Goal: Find contact information: Find contact information

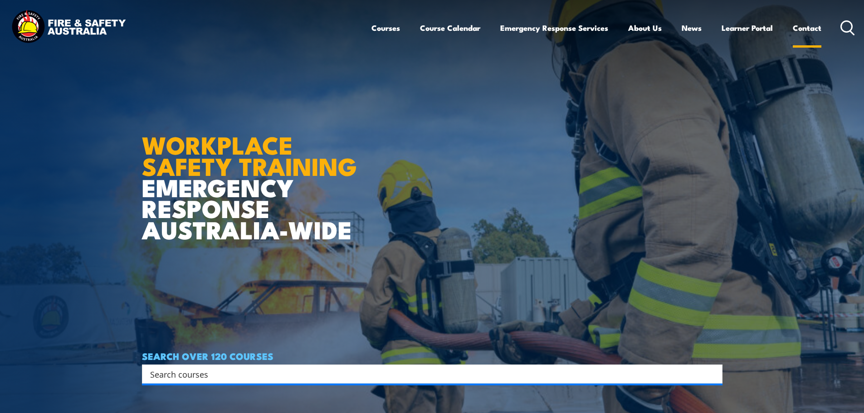
drag, startPoint x: 0, startPoint y: 0, endPoint x: 802, endPoint y: 30, distance: 802.4
click at [802, 30] on link "Contact" at bounding box center [806, 28] width 29 height 24
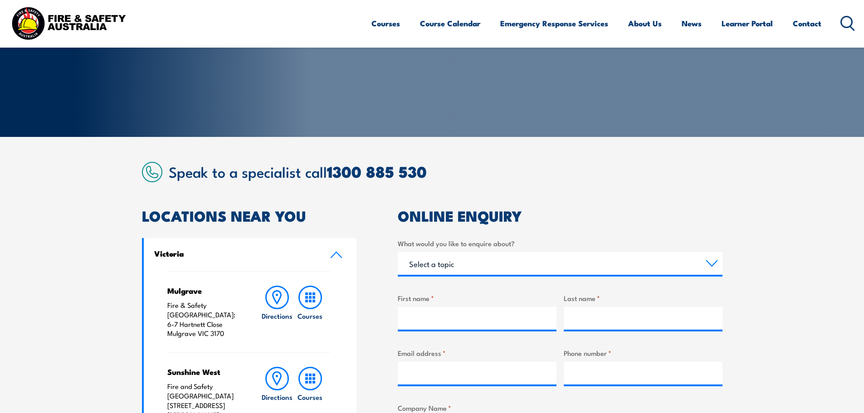
scroll to position [181, 0]
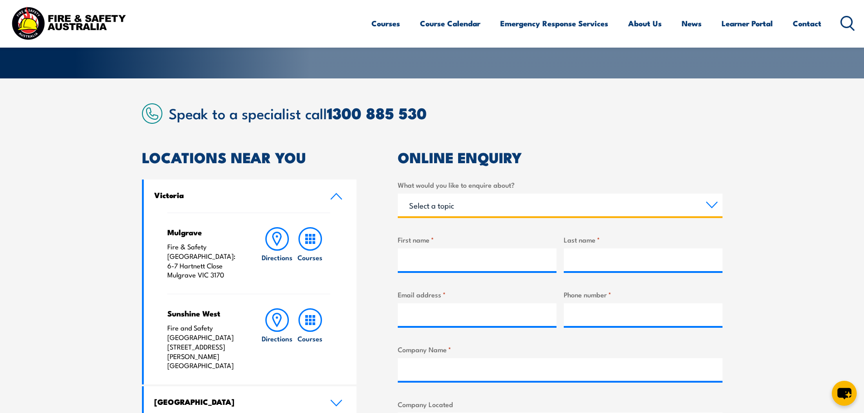
click at [446, 208] on select "Select a topic Training Emergency Response Services General Enquiry" at bounding box center [560, 205] width 325 height 23
select select "General Enquiry"
click at [398, 194] on select "Select a topic Training Emergency Response Services General Enquiry" at bounding box center [560, 205] width 325 height 23
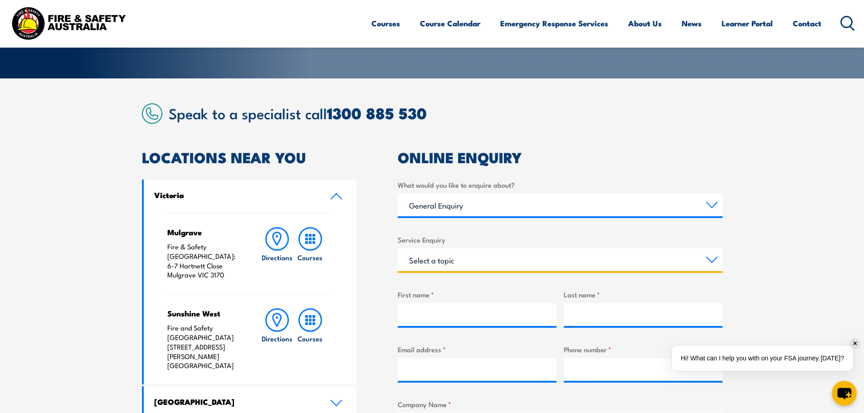
click at [514, 268] on select "Select a topic Assistance in completing an online enrolment booking Request a c…" at bounding box center [560, 259] width 325 height 23
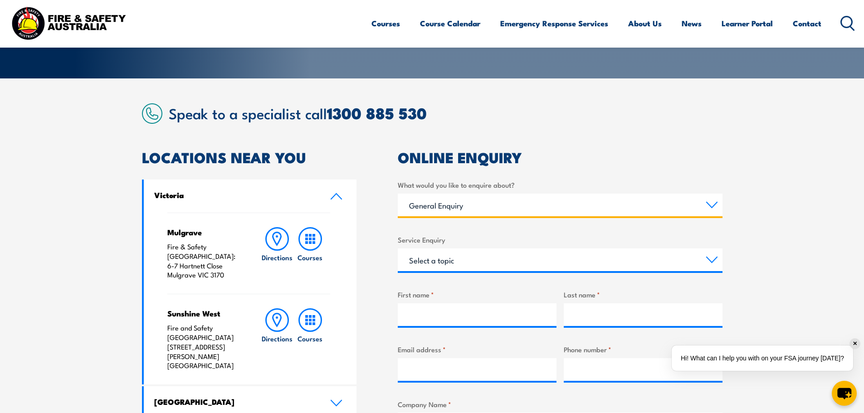
click at [444, 204] on select "Select a topic Training Emergency Response Services General Enquiry" at bounding box center [560, 205] width 325 height 23
